Goal: Check status: Check status

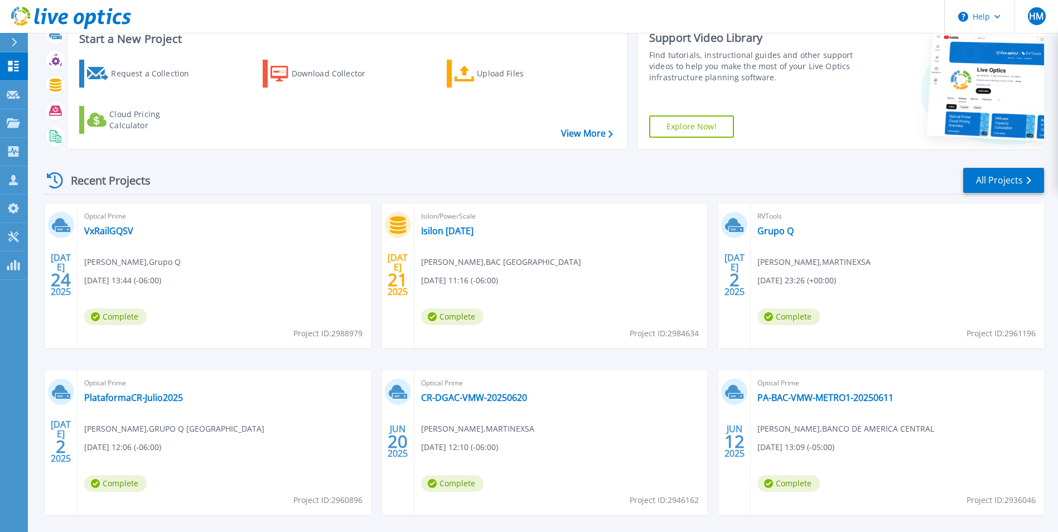
scroll to position [56, 0]
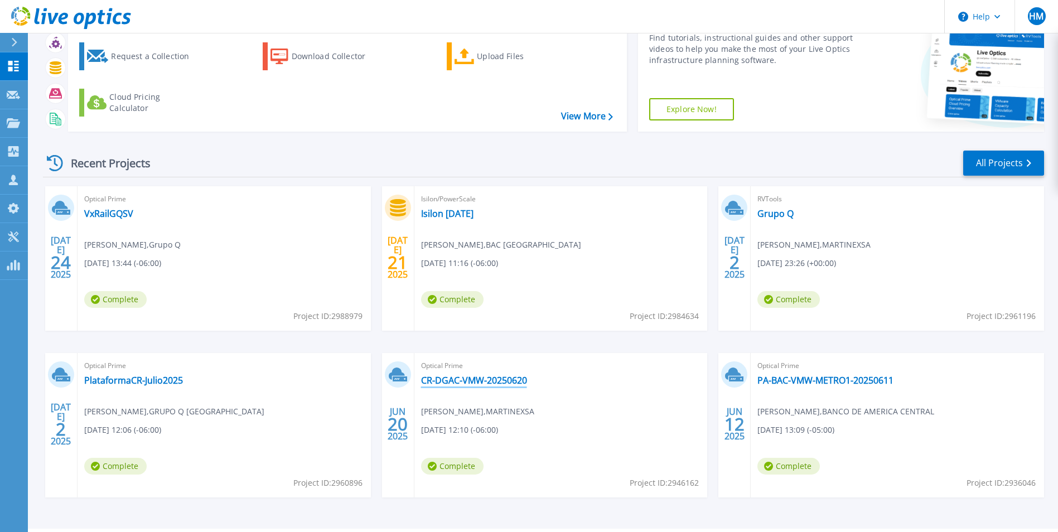
click at [448, 383] on link "CR-DGAC-VMW-20250620" at bounding box center [474, 380] width 106 height 11
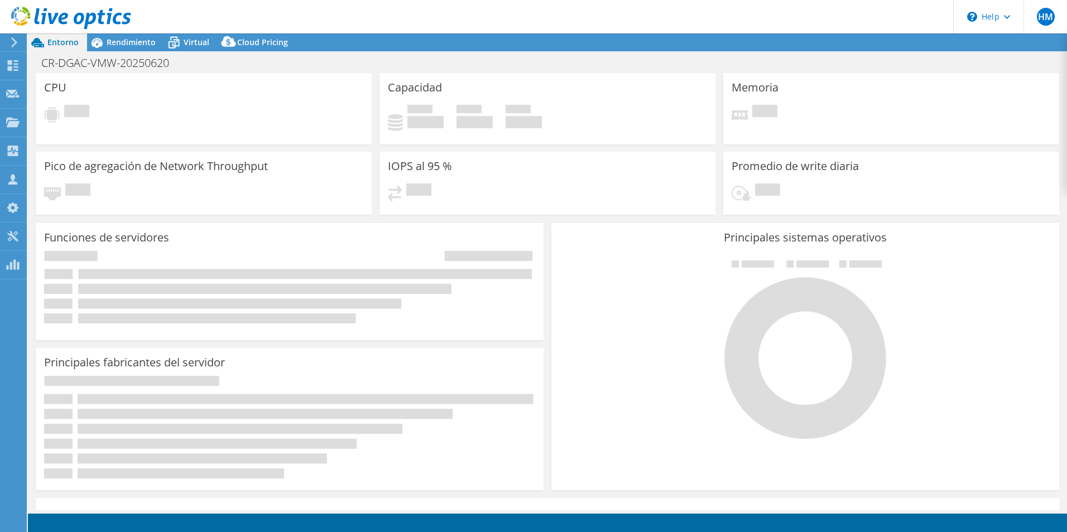
select select "USD"
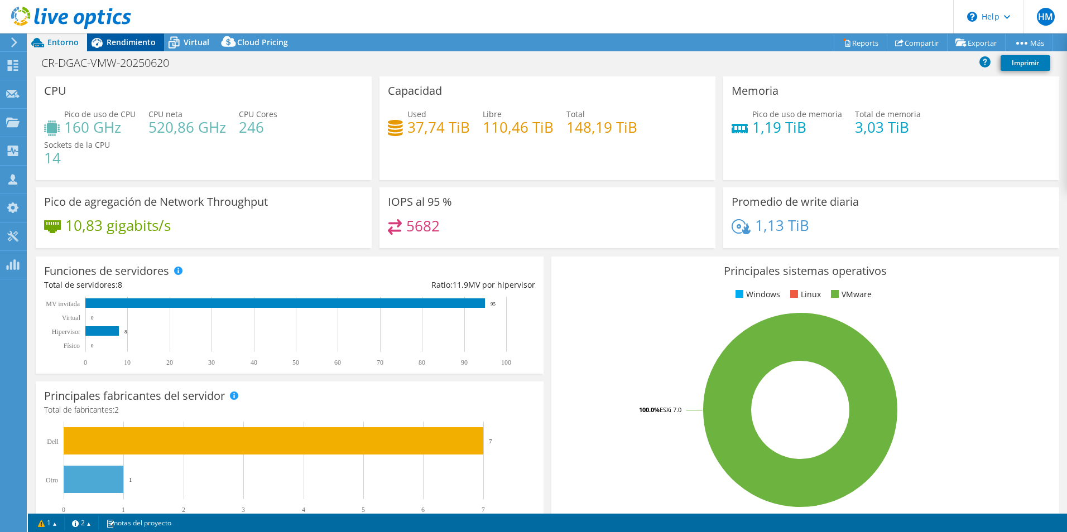
click at [109, 38] on span "Rendimiento" at bounding box center [131, 42] width 49 height 11
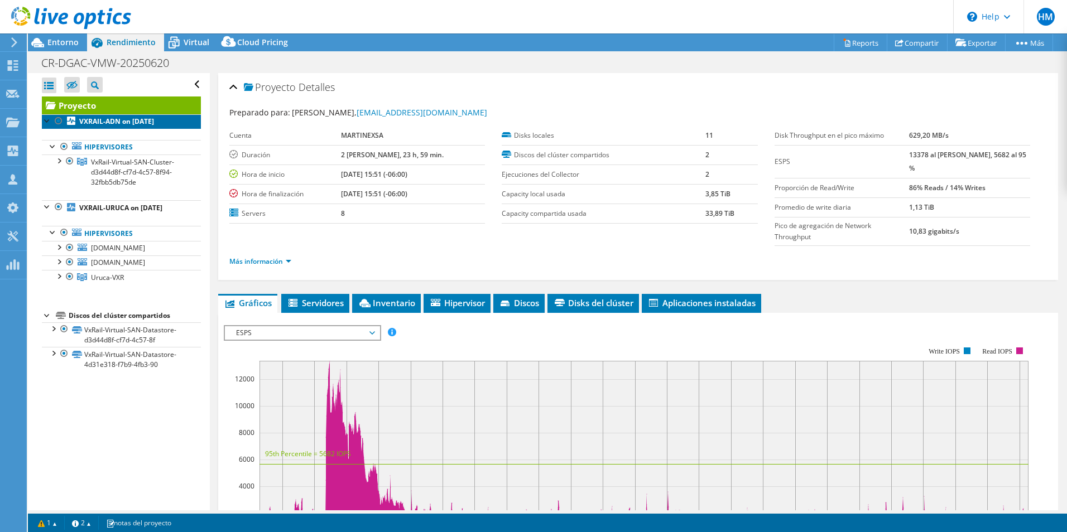
click at [120, 119] on b "VXRAIL-ADN on [DATE]" at bounding box center [116, 121] width 75 height 9
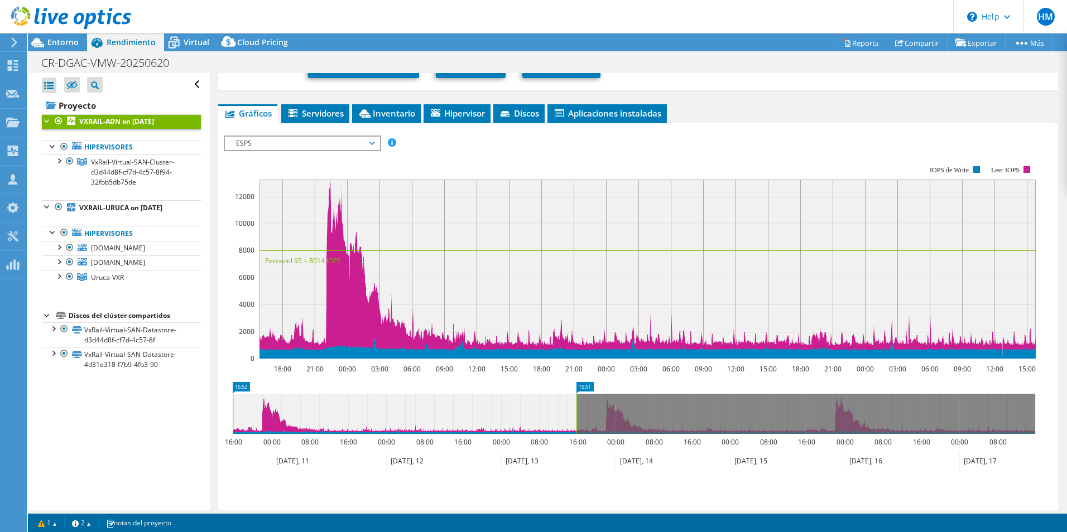
scroll to position [138, 0]
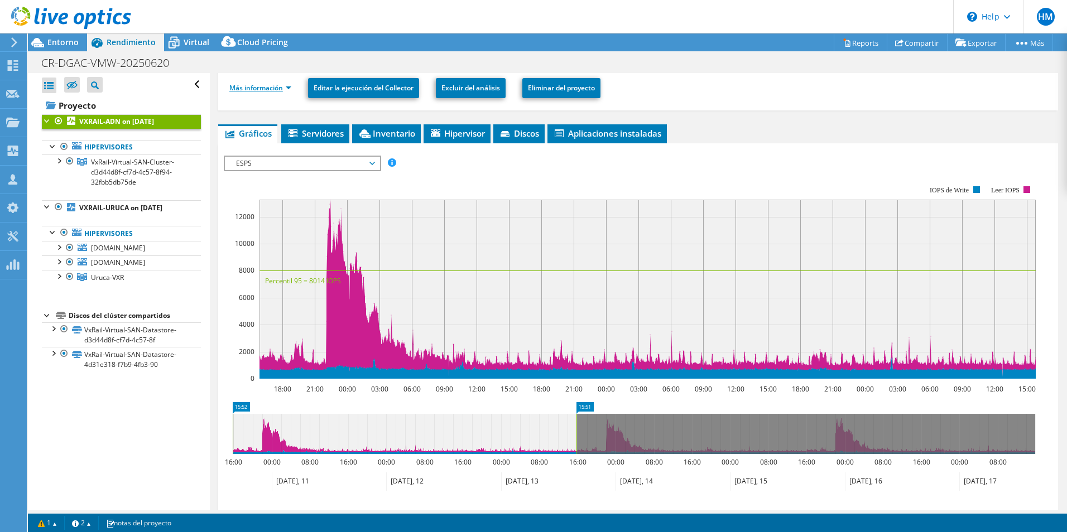
click at [260, 90] on link "Más información" at bounding box center [260, 87] width 62 height 9
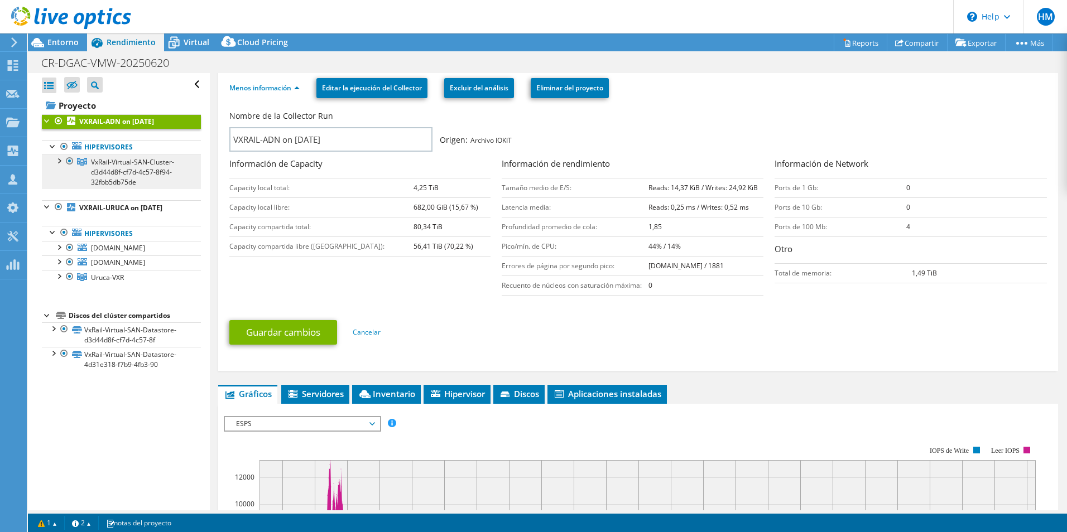
click at [109, 171] on span "VxRail-Virtual-SAN-Cluster-d3d44d8f-cf7d-4c57-8f94-32fbb5db75de" at bounding box center [132, 172] width 83 height 30
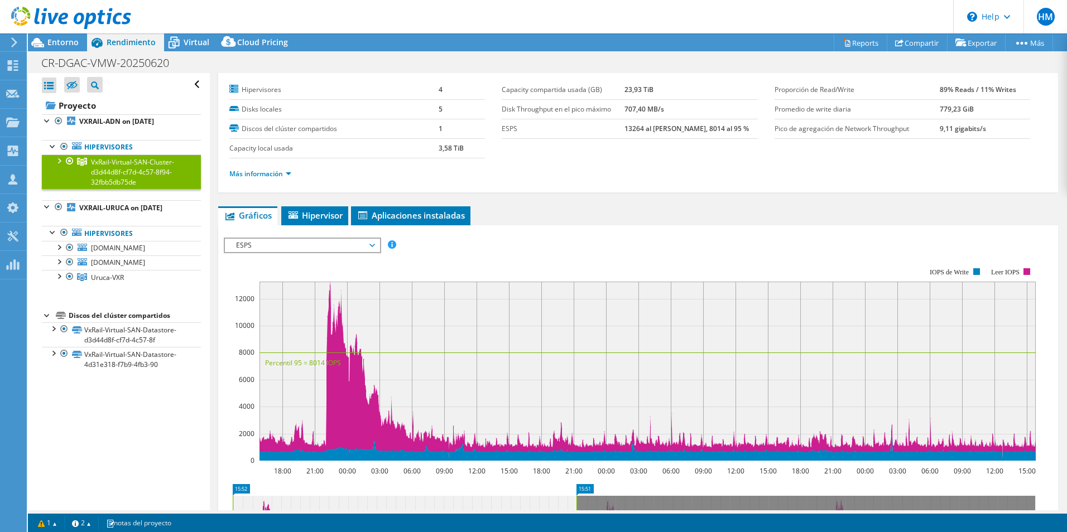
scroll to position [0, 0]
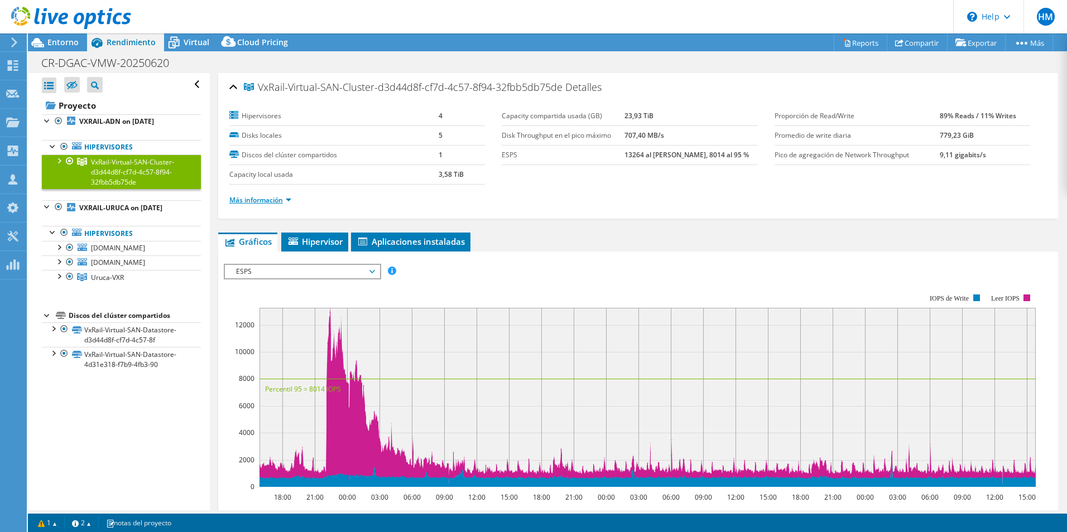
click at [274, 204] on link "Más información" at bounding box center [260, 199] width 62 height 9
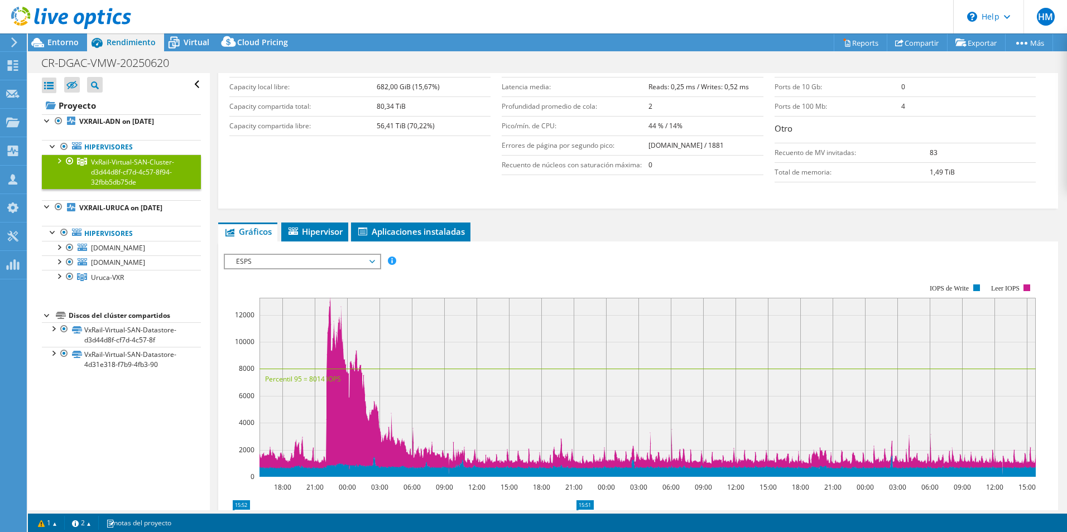
scroll to position [279, 0]
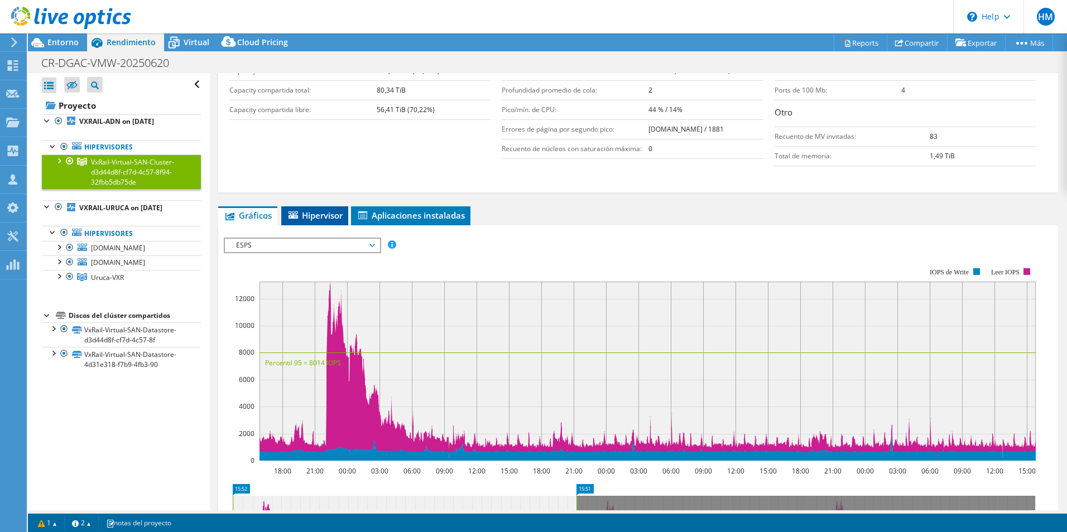
click at [305, 222] on li "Hipervisor" at bounding box center [314, 215] width 67 height 19
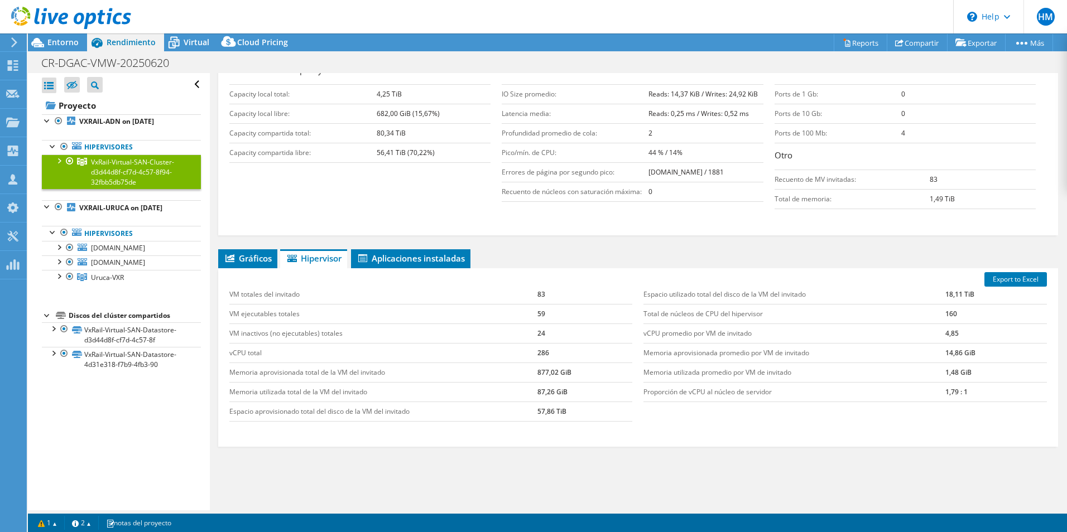
scroll to position [218, 0]
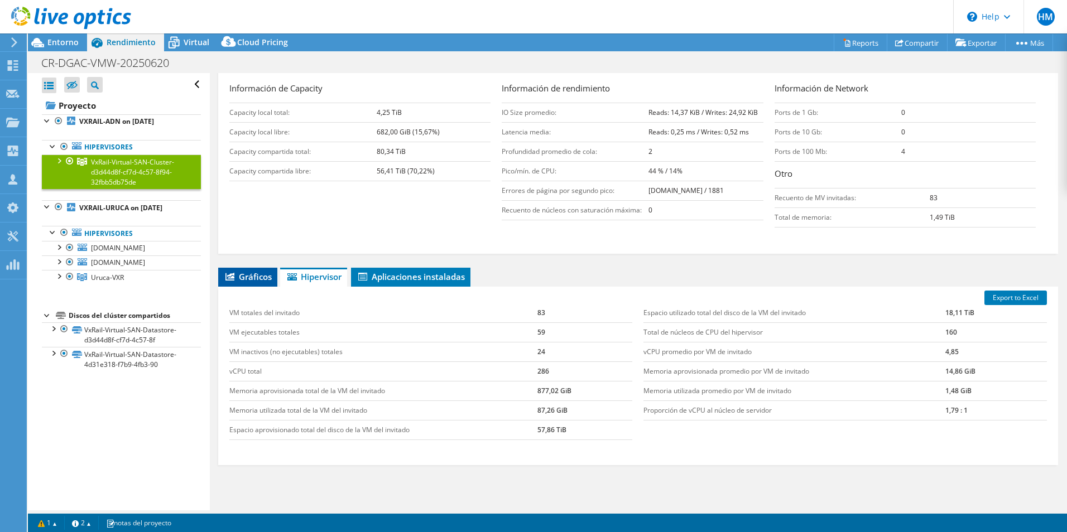
click at [240, 275] on span "Gráficos" at bounding box center [248, 276] width 48 height 11
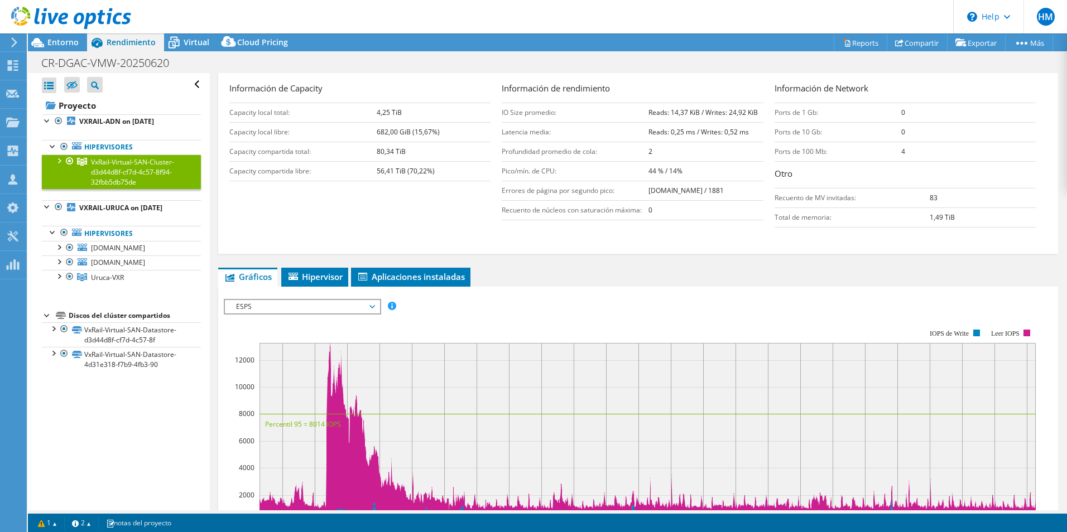
click at [284, 307] on span "ESPS" at bounding box center [301, 306] width 143 height 13
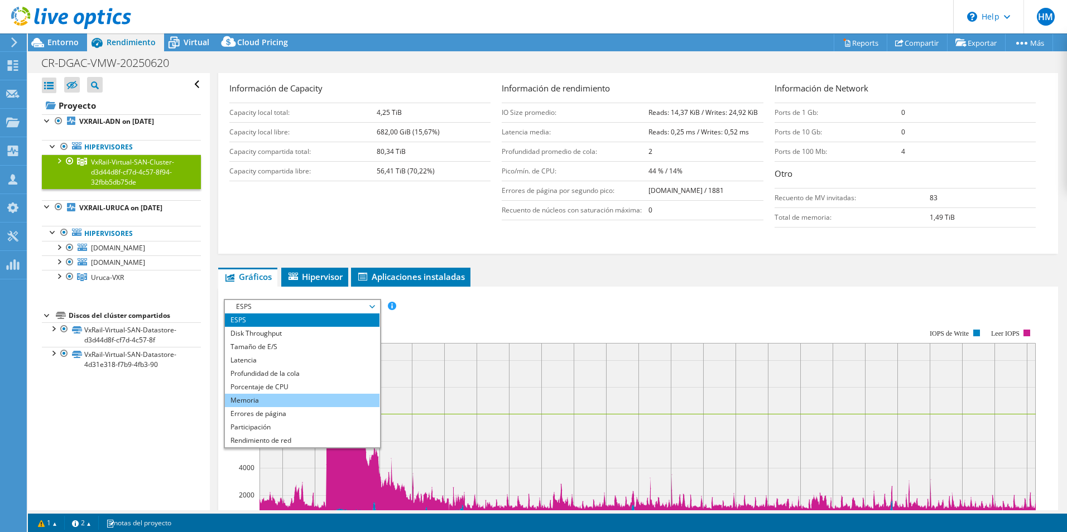
click at [282, 394] on li "Memoria" at bounding box center [302, 400] width 155 height 13
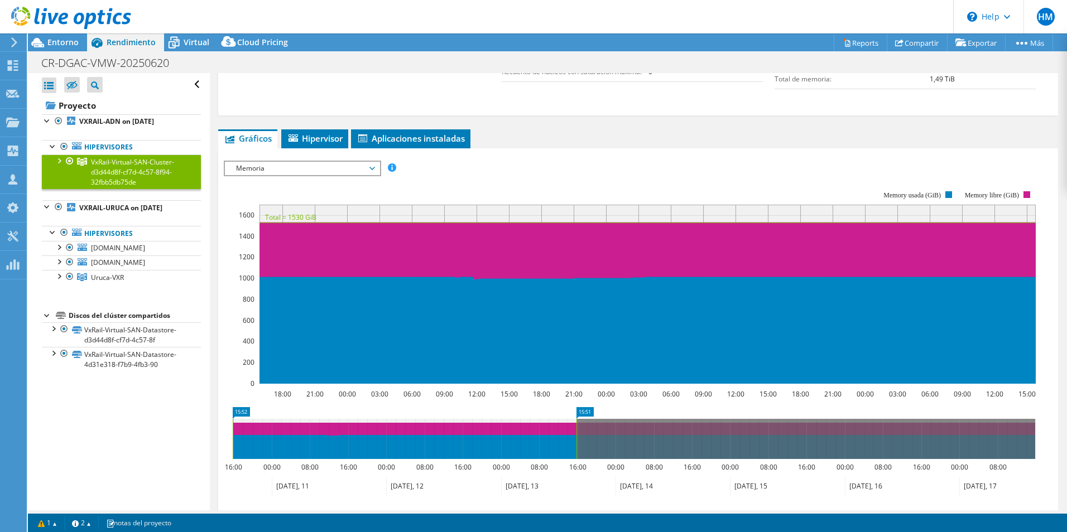
scroll to position [329, 0]
